Goal: Information Seeking & Learning: Understand process/instructions

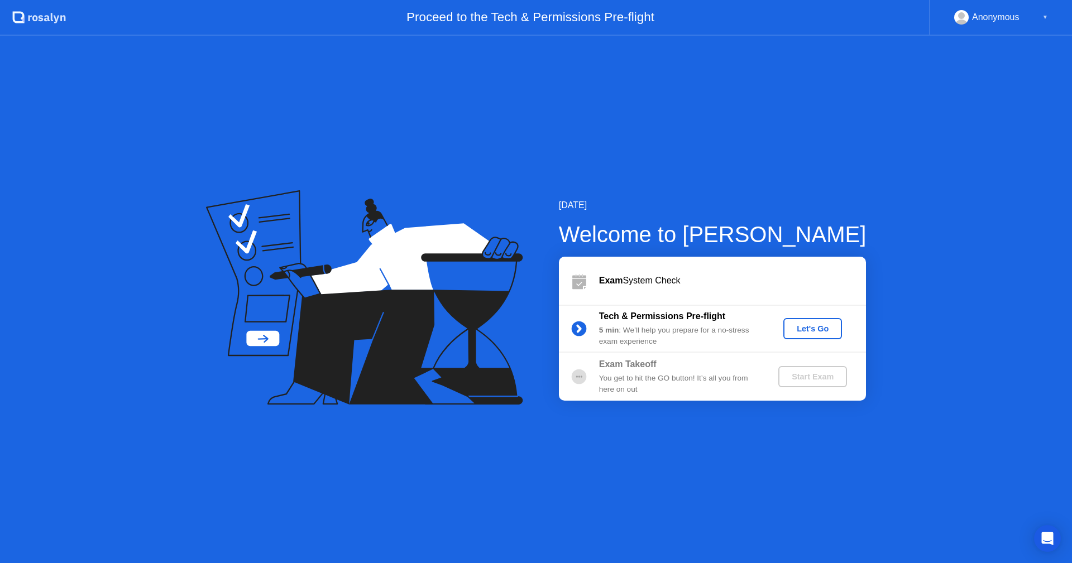
click at [815, 333] on div "Let's Go" at bounding box center [813, 328] width 50 height 9
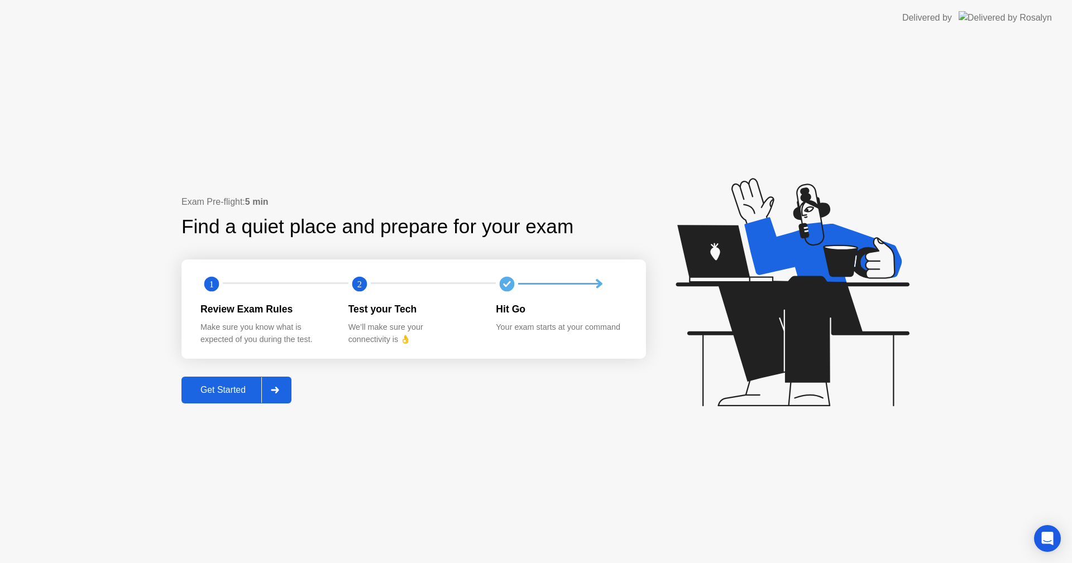
click at [205, 393] on div "Get Started" at bounding box center [223, 390] width 76 height 10
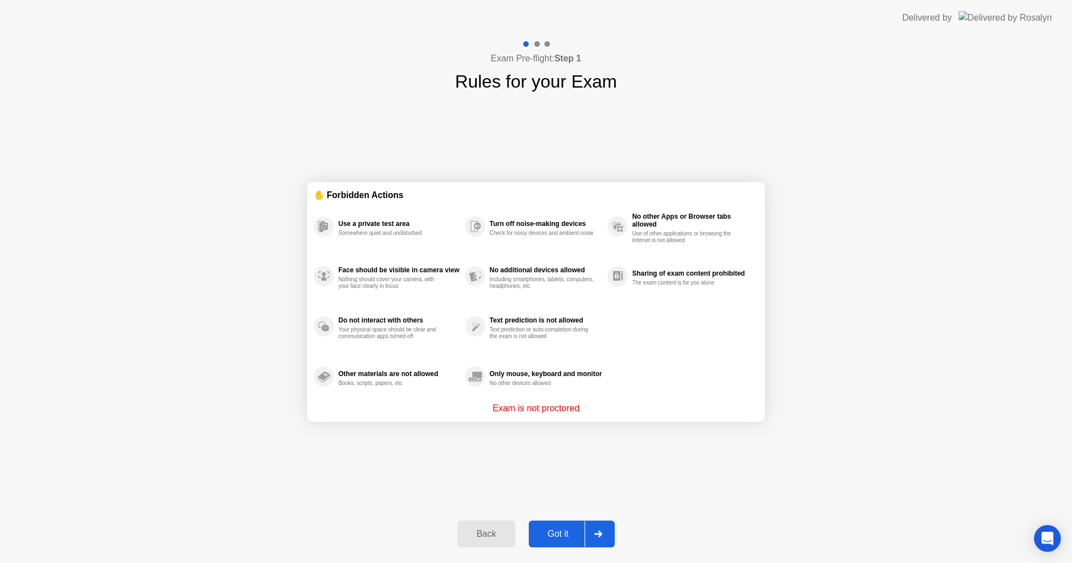
click at [566, 529] on div "Got it" at bounding box center [558, 534] width 52 height 10
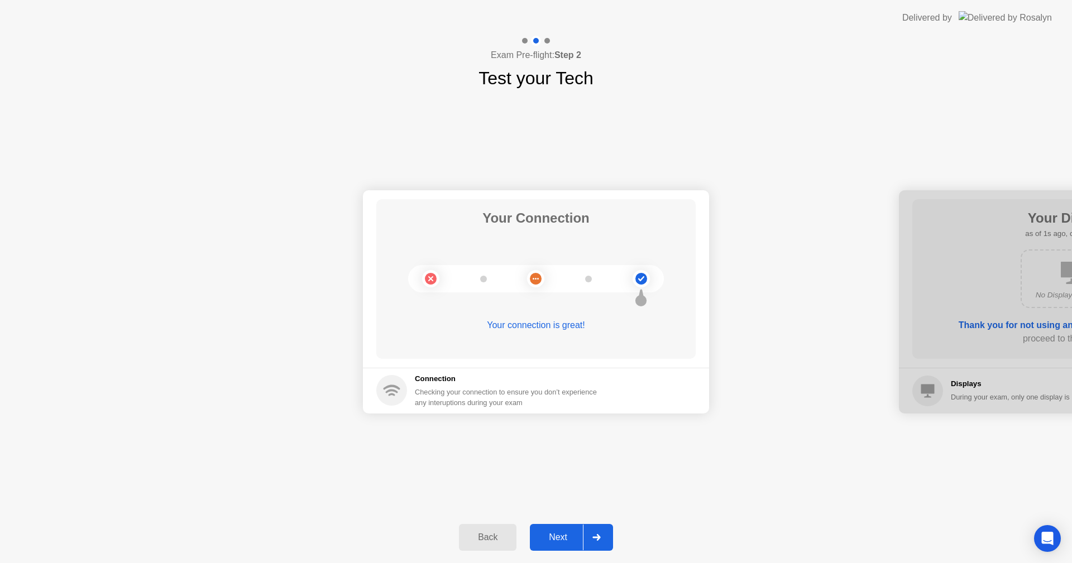
click at [562, 533] on div "Next" at bounding box center [558, 538] width 50 height 10
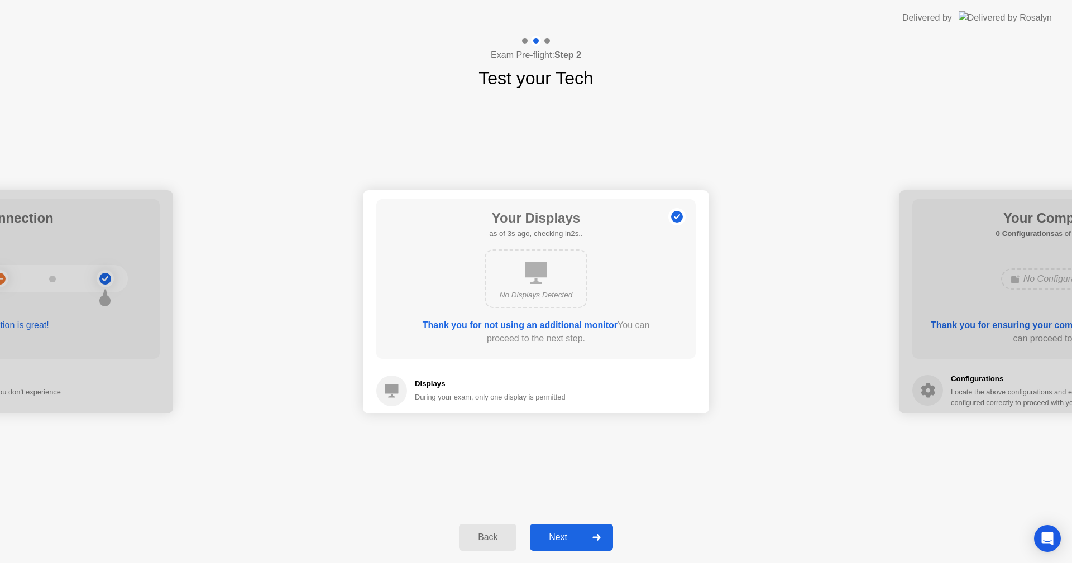
click at [566, 540] on div "Next" at bounding box center [558, 538] width 50 height 10
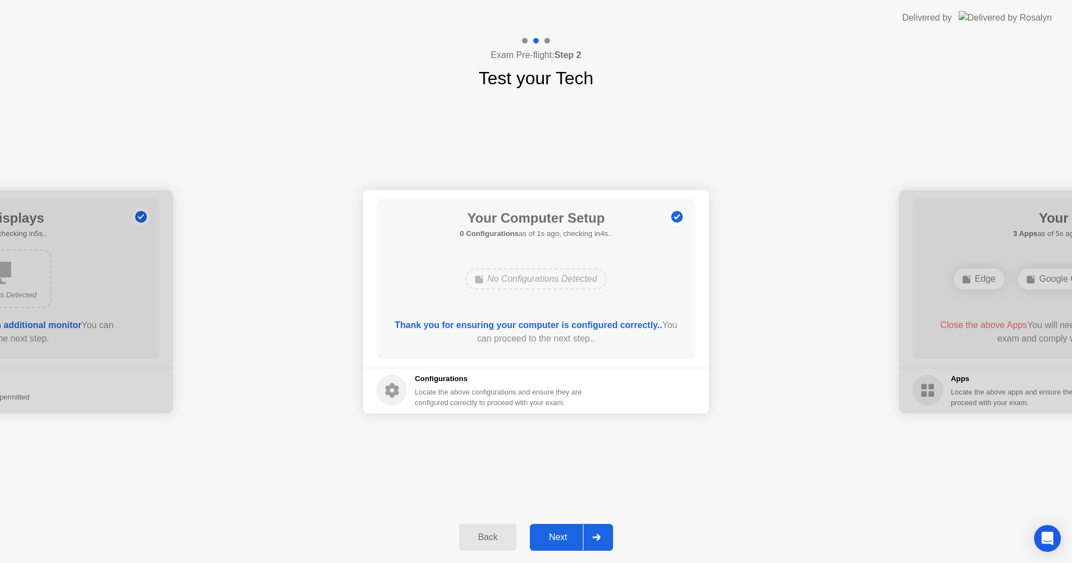
click at [565, 533] on div "Next" at bounding box center [558, 538] width 50 height 10
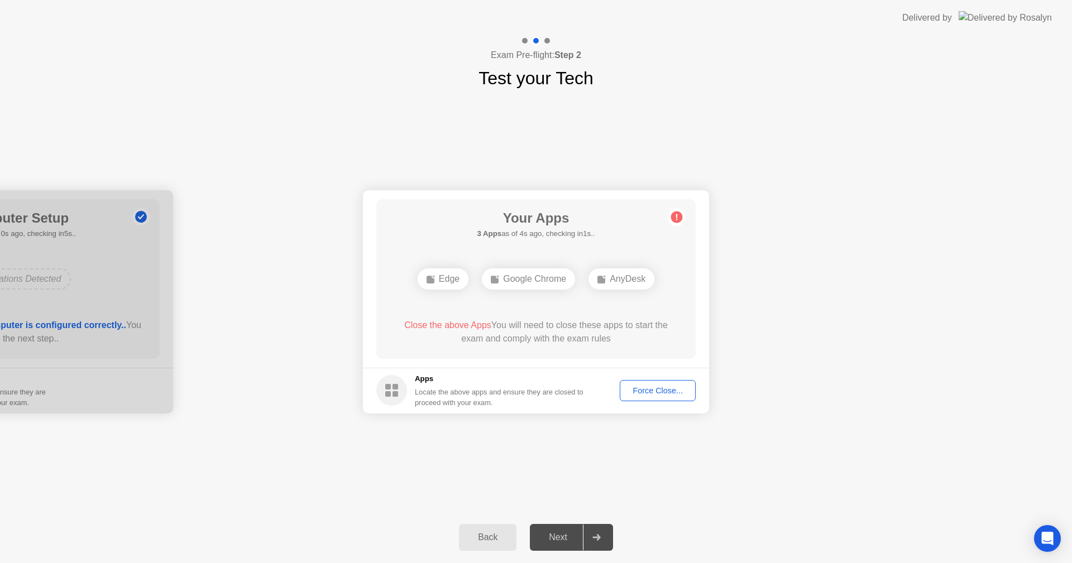
click at [677, 217] on circle at bounding box center [677, 217] width 12 height 12
click at [382, 393] on circle at bounding box center [391, 390] width 31 height 31
click at [656, 393] on div "Force Close..." at bounding box center [658, 390] width 68 height 9
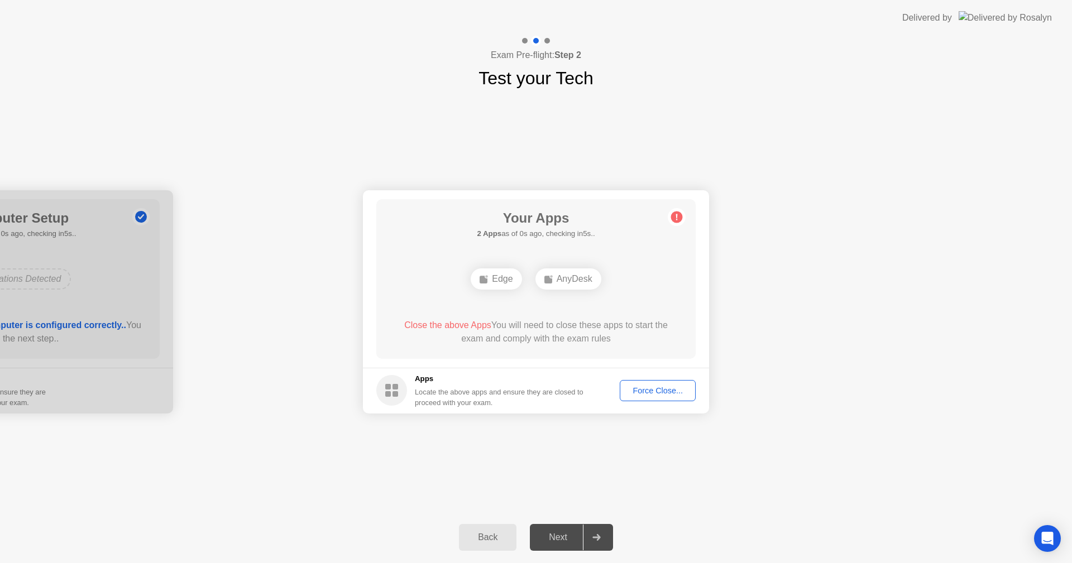
click at [677, 395] on div "Force Close..." at bounding box center [658, 390] width 68 height 9
